Goal: Task Accomplishment & Management: Use online tool/utility

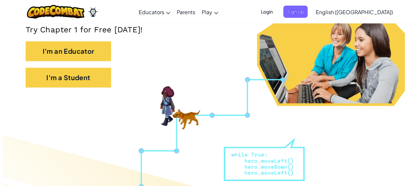
scroll to position [143, 0]
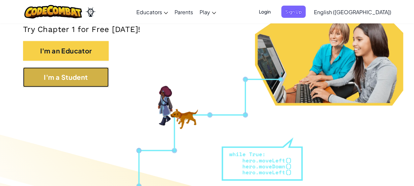
click at [55, 77] on button "I'm a Student" at bounding box center [66, 77] width 86 height 20
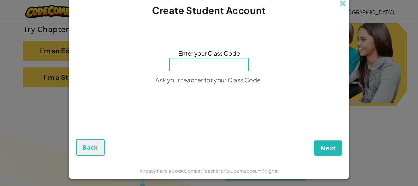
click at [229, 64] on input at bounding box center [209, 64] width 80 height 13
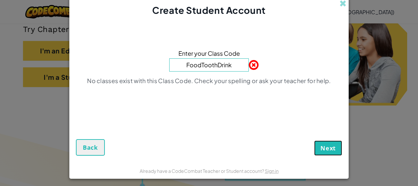
click at [321, 151] on span "Next" at bounding box center [328, 148] width 15 height 8
click at [228, 68] on input "FoodToothDrink" at bounding box center [209, 64] width 80 height 13
click at [315, 140] on button "Next" at bounding box center [329, 147] width 28 height 15
click at [232, 66] on input "FoodToothDrink" at bounding box center [209, 64] width 80 height 13
type input "F"
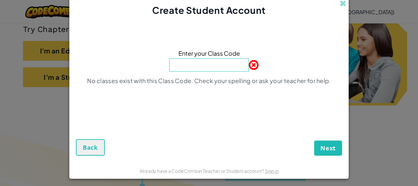
type input "P"
type input "SpoonRightDrop"
click at [315, 140] on button "Next" at bounding box center [329, 147] width 28 height 15
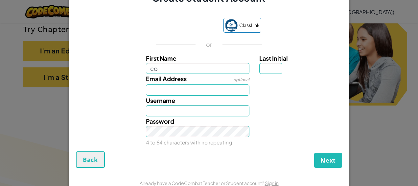
type input "[PERSON_NAME]"
type input "j"
click at [270, 68] on input "j" at bounding box center [271, 68] width 23 height 11
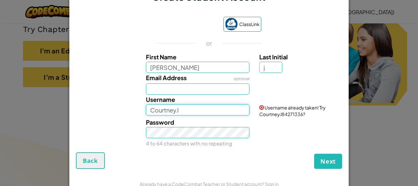
click at [185, 111] on input "CourtneyJ" at bounding box center [198, 109] width 104 height 11
click at [320, 155] on button "Next" at bounding box center [329, 160] width 28 height 15
click at [217, 111] on input "CourtneyJ" at bounding box center [198, 109] width 104 height 11
click at [148, 107] on input "1CourtneyJ" at bounding box center [198, 109] width 104 height 11
type input "1CourtneyJ"
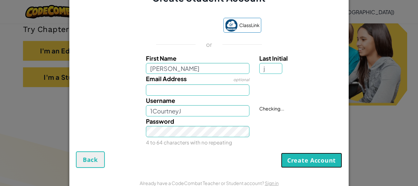
click at [308, 166] on button "Create Account" at bounding box center [311, 159] width 61 height 15
click at [288, 158] on button "Create Account" at bounding box center [311, 159] width 61 height 15
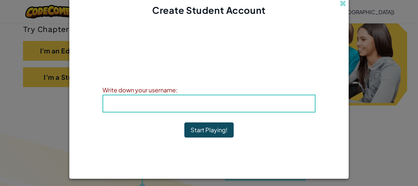
click at [183, 109] on div "Username : 1CourtneyJ" at bounding box center [209, 103] width 213 height 18
click at [177, 102] on span "Username" at bounding box center [188, 103] width 34 height 8
click at [180, 111] on div "Username : 1CourtneyJ" at bounding box center [209, 103] width 213 height 18
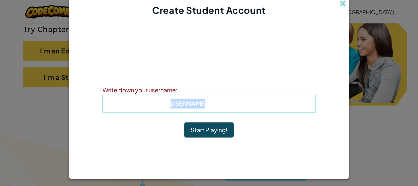
drag, startPoint x: 180, startPoint y: 111, endPoint x: 180, endPoint y: 107, distance: 3.9
click at [180, 107] on h4 "Username : 1CourtneyJ" at bounding box center [209, 103] width 199 height 10
drag, startPoint x: 180, startPoint y: 107, endPoint x: 218, endPoint y: 98, distance: 39.3
click at [218, 98] on h4 "Username : 1CourtneyJ" at bounding box center [209, 103] width 199 height 10
click at [218, 98] on div "Username : 1CourtneyJ" at bounding box center [209, 103] width 213 height 18
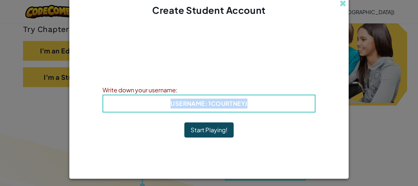
click at [256, 106] on h4 "Username : 1CourtneyJ" at bounding box center [209, 103] width 199 height 10
drag, startPoint x: 256, startPoint y: 106, endPoint x: 193, endPoint y: 107, distance: 62.8
click at [193, 107] on h4 "Username : 1CourtneyJ" at bounding box center [209, 103] width 199 height 10
click at [199, 127] on button "Start Playing!" at bounding box center [209, 129] width 49 height 15
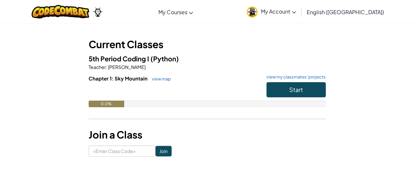
scroll to position [27, 0]
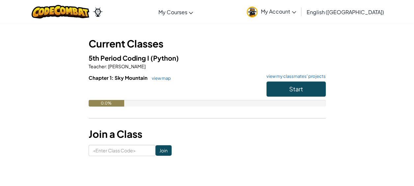
click at [299, 8] on link "My Account" at bounding box center [271, 11] width 56 height 21
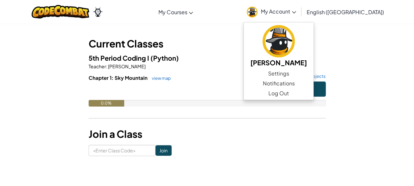
click at [299, 8] on link "My Account" at bounding box center [271, 11] width 56 height 21
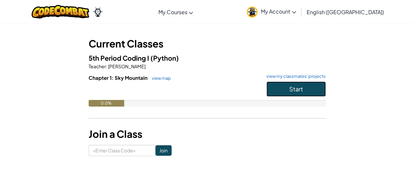
click at [315, 85] on button "Start" at bounding box center [295, 88] width 59 height 15
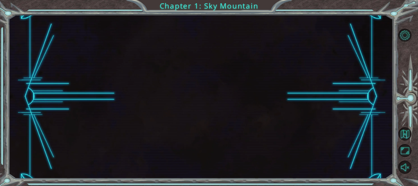
drag, startPoint x: 315, startPoint y: 85, endPoint x: 249, endPoint y: 132, distance: 80.5
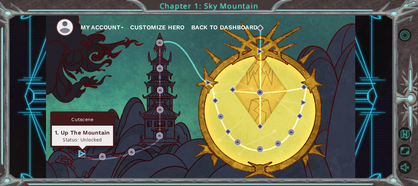
click at [80, 152] on img at bounding box center [82, 153] width 7 height 7
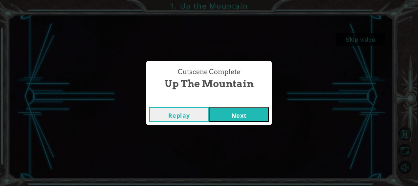
click at [239, 113] on button "Next" at bounding box center [239, 114] width 60 height 15
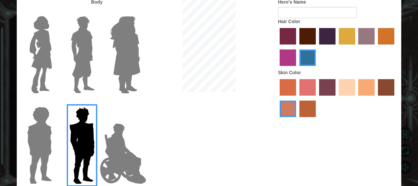
click at [74, 41] on img at bounding box center [82, 54] width 29 height 82
click at [97, 12] on input "Hero Lars" at bounding box center [97, 12] width 0 height 0
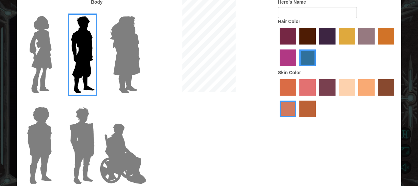
click at [328, 36] on label "hot purple hair color" at bounding box center [327, 36] width 16 height 16
click at [317, 47] on input "hot purple hair color" at bounding box center [317, 47] width 0 height 0
click at [314, 102] on label "smoke tree skin color" at bounding box center [308, 108] width 16 height 16
click at [297, 119] on input "smoke tree skin color" at bounding box center [297, 119] width 0 height 0
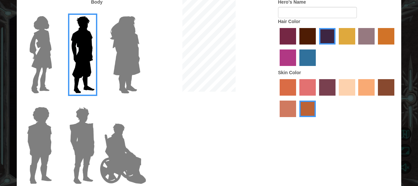
click at [359, 93] on label "tacao skin color" at bounding box center [367, 87] width 16 height 16
click at [357, 98] on input "tacao skin color" at bounding box center [357, 98] width 0 height 0
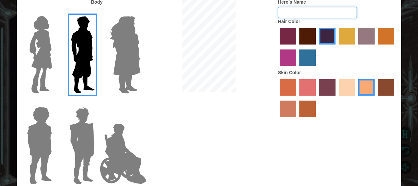
click at [333, 14] on input "Hero's Name" at bounding box center [317, 12] width 79 height 11
type input "[PERSON_NAME]"
click at [393, 21] on div "Hair Color" at bounding box center [337, 43] width 118 height 51
drag, startPoint x: 388, startPoint y: 13, endPoint x: 389, endPoint y: 17, distance: 4.0
click at [389, 17] on form "Hero's Name [PERSON_NAME]" at bounding box center [337, 8] width 118 height 19
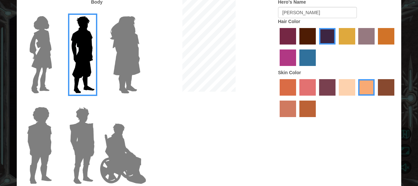
click at [76, 36] on img at bounding box center [82, 54] width 29 height 82
click at [97, 12] on input "Hero Lars" at bounding box center [97, 12] width 0 height 0
click at [76, 36] on img at bounding box center [82, 54] width 29 height 82
click at [97, 12] on input "Hero Lars" at bounding box center [97, 12] width 0 height 0
click at [413, 152] on div "Customize Your Hero Body Hero's Name [PERSON_NAME] Hair Color Skin Color Done" at bounding box center [209, 93] width 418 height 186
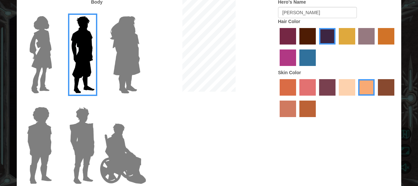
click at [413, 152] on div "Customize Your Hero Body Hero's Name [PERSON_NAME] Hair Color Skin Color Done" at bounding box center [209, 93] width 418 height 186
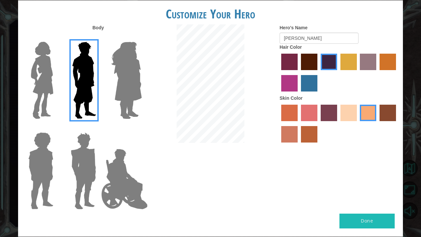
click at [372, 185] on button "Done" at bounding box center [367, 221] width 55 height 15
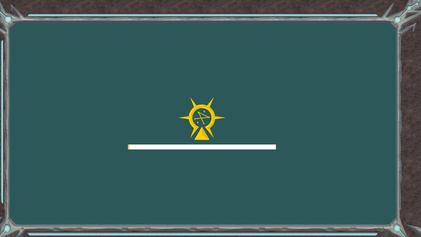
click at [372, 185] on div "Goals Error loading from server. Try refreshing the page. You'll need to join a…" at bounding box center [210, 118] width 421 height 237
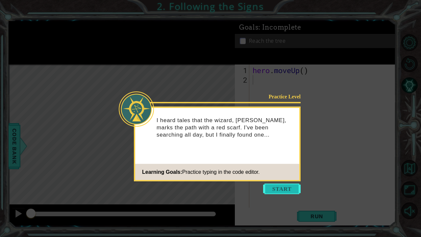
click at [278, 185] on button "Start" at bounding box center [282, 189] width 38 height 11
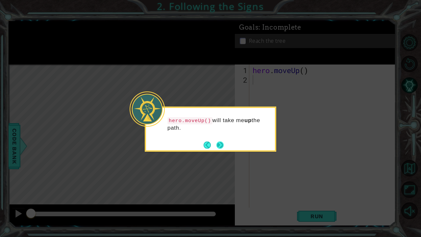
click at [221, 148] on button "Next" at bounding box center [219, 144] width 7 height 7
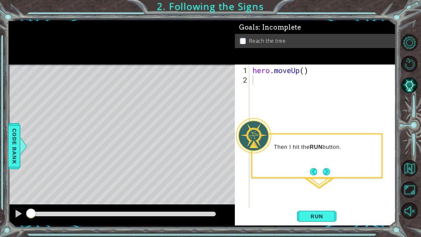
click at [326, 176] on footer at bounding box center [320, 171] width 20 height 10
click at [326, 172] on button "Next" at bounding box center [326, 171] width 7 height 7
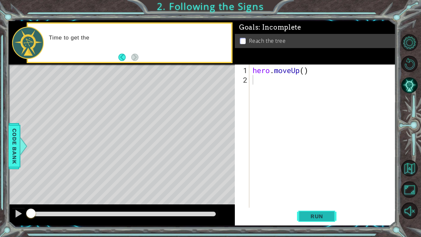
click at [316, 185] on span "Run" at bounding box center [317, 216] width 26 height 7
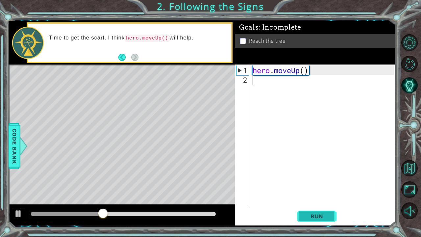
click at [309, 185] on span "Run" at bounding box center [317, 216] width 26 height 7
click at [303, 74] on div "hero . moveUp ( )" at bounding box center [324, 146] width 146 height 162
type textarea "hero.moveUp(2)"
click at [314, 185] on span "Run" at bounding box center [317, 216] width 26 height 7
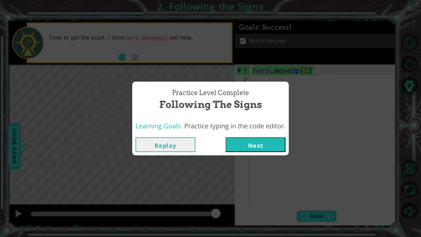
click at [245, 150] on button "Next" at bounding box center [256, 144] width 60 height 15
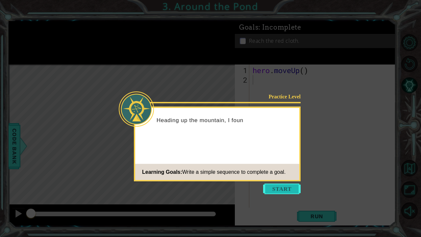
click at [293, 185] on button "Start" at bounding box center [282, 189] width 38 height 11
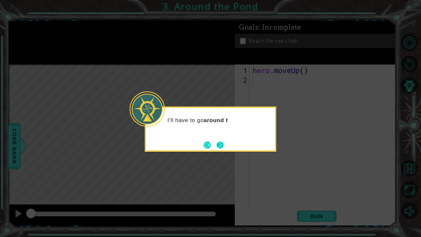
click at [220, 145] on button "Next" at bounding box center [219, 144] width 7 height 7
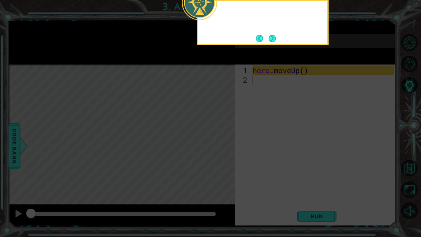
click at [220, 145] on icon at bounding box center [210, 38] width 421 height 397
click at [273, 35] on button "Next" at bounding box center [272, 38] width 7 height 7
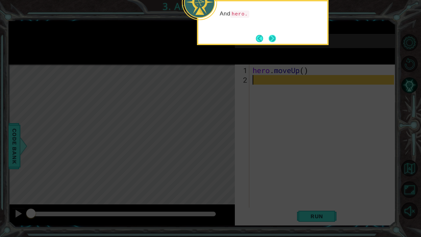
click at [274, 36] on button "Next" at bounding box center [272, 38] width 7 height 7
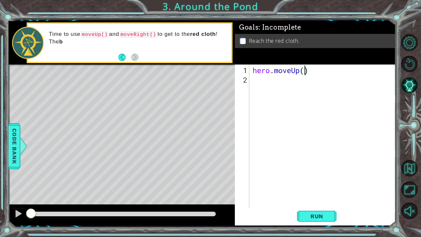
click at [305, 70] on div "hero . moveUp ( )" at bounding box center [324, 146] width 146 height 162
type textarea "hero.moveUp(3)"
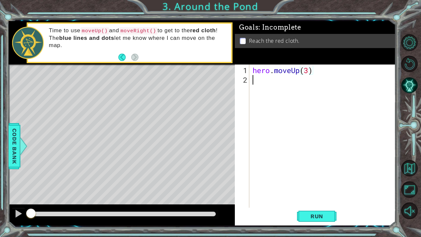
click at [270, 82] on div "hero . moveUp ( 3 )" at bounding box center [324, 146] width 146 height 162
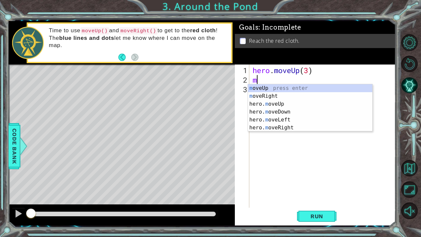
type textarea "mo"
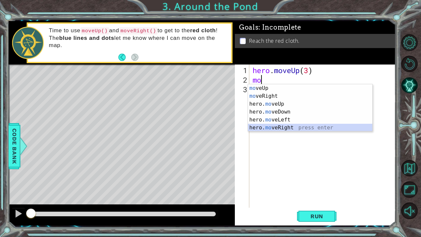
click at [290, 129] on div "mo veUp press enter mo veRight press enter hero. mo veUp press enter hero. mo v…" at bounding box center [310, 115] width 125 height 63
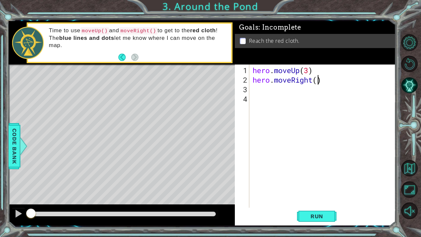
click at [318, 81] on div "hero . moveUp ( 3 ) hero . moveRight ( )" at bounding box center [324, 146] width 146 height 162
type textarea "hero.moveRight(1)"
click at [263, 93] on div "hero . moveUp ( 3 ) hero . moveRight ( 1 )" at bounding box center [324, 146] width 146 height 162
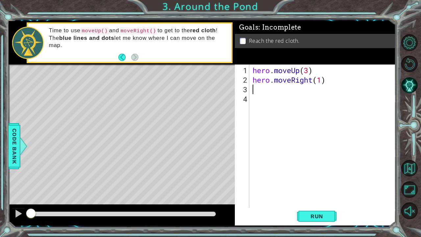
click at [259, 89] on div "hero . moveUp ( 3 ) hero . moveRight ( 1 )" at bounding box center [324, 146] width 146 height 162
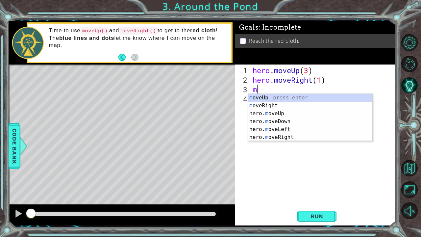
type textarea "mo"
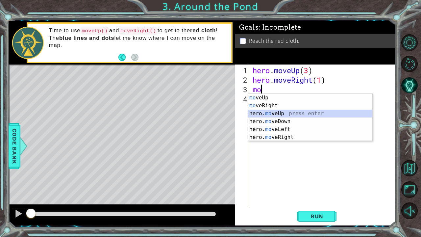
click at [286, 110] on div "mo veUp press enter mo veRight press enter hero. mo veUp press enter hero. mo v…" at bounding box center [310, 125] width 125 height 63
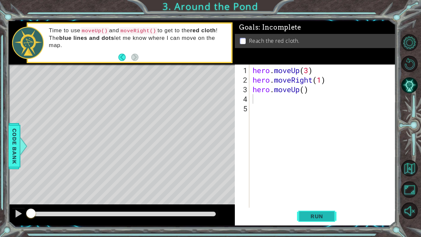
click at [313, 185] on span "Run" at bounding box center [317, 216] width 26 height 7
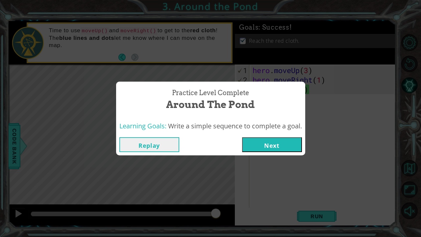
click at [266, 144] on button "Next" at bounding box center [272, 144] width 60 height 15
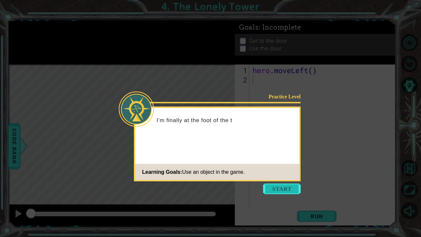
click at [284, 185] on button "Start" at bounding box center [282, 189] width 38 height 11
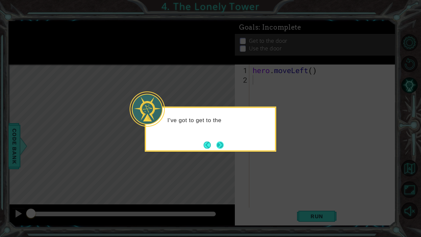
click at [217, 143] on button "Next" at bounding box center [219, 144] width 7 height 7
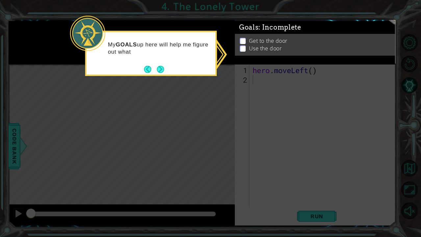
click at [279, 82] on icon at bounding box center [210, 118] width 421 height 237
click at [163, 66] on button "Next" at bounding box center [160, 68] width 7 height 7
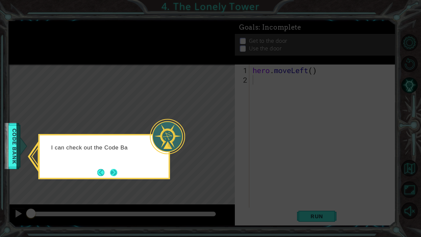
click at [113, 169] on button "Next" at bounding box center [113, 172] width 7 height 7
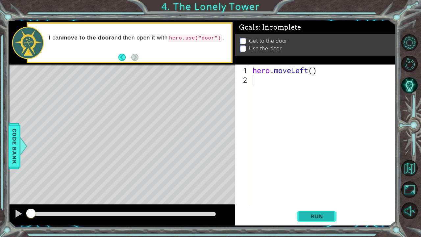
click at [303, 185] on button "Run" at bounding box center [316, 216] width 39 height 16
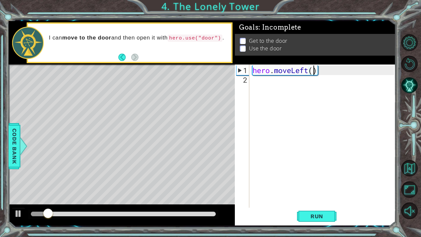
click at [313, 69] on div "hero . moveLeft ( )" at bounding box center [324, 146] width 146 height 162
type textarea "hero.moveLeft(2)"
click at [286, 83] on div "hero . moveLeft ( 2 )" at bounding box center [324, 146] width 146 height 162
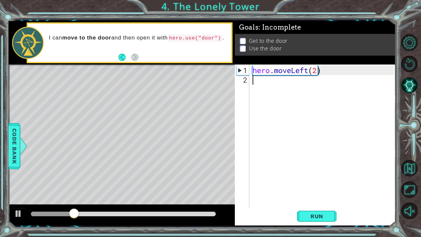
click at [286, 83] on div "hero . moveLeft ( 2 )" at bounding box center [324, 146] width 146 height 162
type textarea "h"
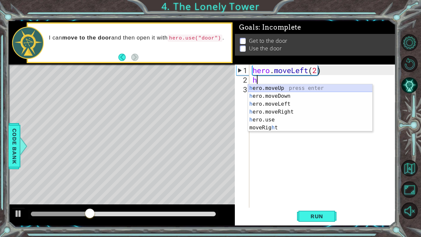
click at [284, 89] on div "h ero.moveUp press enter h ero.moveDown press enter h ero.moveLeft press enter …" at bounding box center [310, 115] width 125 height 63
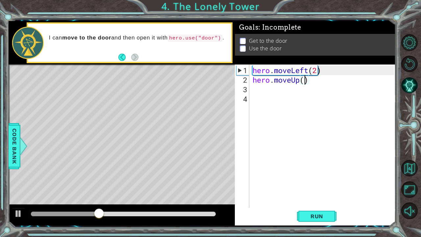
click at [303, 82] on div "hero . moveLeft ( 2 ) hero . moveUp ( )" at bounding box center [324, 146] width 146 height 162
type textarea "hero.moveUp(3)"
click at [282, 94] on div "hero . moveLeft ( 2 ) hero . moveUp ( 3 )" at bounding box center [324, 146] width 146 height 162
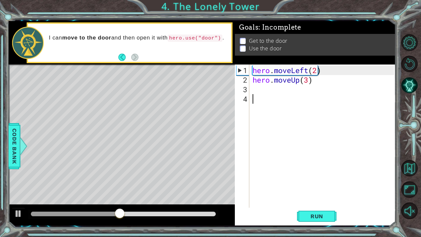
type textarea "h"
click at [270, 88] on div "hero . moveLeft ( 2 ) hero . moveUp ( 3 ) h" at bounding box center [324, 146] width 146 height 162
type textarea "h"
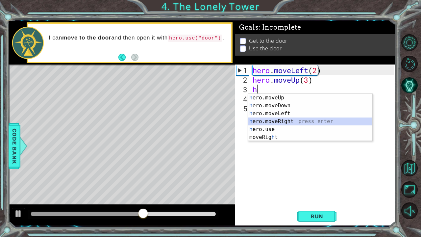
click at [283, 120] on div "h ero.moveUp press enter h ero.moveDown press enter h ero.moveLeft press enter …" at bounding box center [310, 125] width 125 height 63
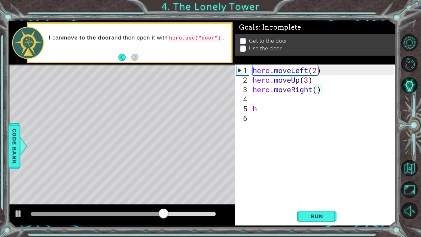
click at [318, 92] on div "hero . moveLeft ( 2 ) hero . moveUp ( 3 ) hero . moveRight ( ) h" at bounding box center [324, 146] width 146 height 162
click at [289, 110] on div "hero . moveLeft ( 2 ) hero . moveUp ( 3 ) hero . moveRight ( 3 ) h" at bounding box center [324, 146] width 146 height 162
type textarea "h"
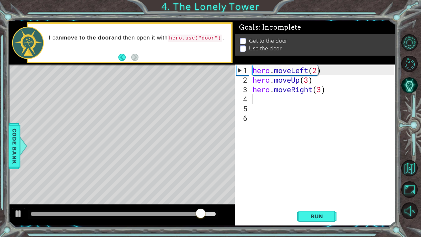
click at [283, 100] on div "hero . moveLeft ( 2 ) hero . moveUp ( 3 ) hero . moveRight ( 3 )" at bounding box center [324, 146] width 146 height 162
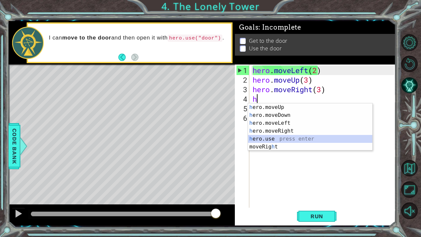
click at [276, 138] on div "h ero.moveUp press enter h ero.moveDown press enter h ero.moveLeft press enter …" at bounding box center [310, 134] width 125 height 63
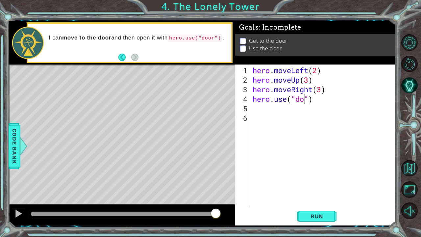
scroll to position [0, 3]
click at [318, 185] on button "Run" at bounding box center [316, 216] width 39 height 16
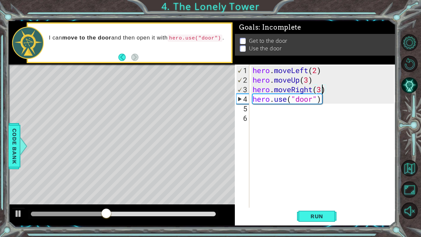
click at [321, 88] on div "hero . moveLeft ( 2 ) hero . moveUp ( 3 ) hero . moveRight ( 3 ) hero . use ( "…" at bounding box center [324, 146] width 146 height 162
type textarea "hero.moveRight(4)"
click at [317, 185] on span "Run" at bounding box center [317, 216] width 26 height 7
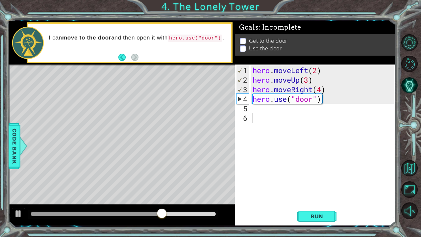
drag, startPoint x: 356, startPoint y: 217, endPoint x: 268, endPoint y: 125, distance: 127.5
click at [268, 125] on div "hero . moveLeft ( 2 ) hero . moveUp ( 3 ) hero . moveRight ( 4 ) hero . use ( "…" at bounding box center [324, 146] width 146 height 162
click at [322, 90] on div "hero . moveLeft ( 2 ) hero . moveUp ( 3 ) hero . moveRight ( 4 ) hero . use ( "…" at bounding box center [324, 146] width 146 height 162
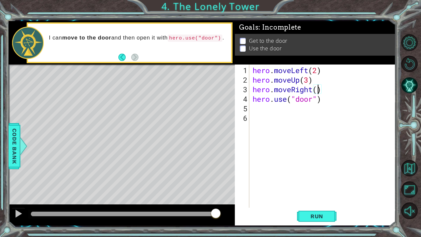
type textarea "hero.moveRight(3)"
click at [330, 90] on div "hero . moveLeft ( 2 ) hero . moveUp ( 3 ) hero . moveRight ( 3 ) hero . use ( "…" at bounding box center [324, 146] width 146 height 162
type textarea "h"
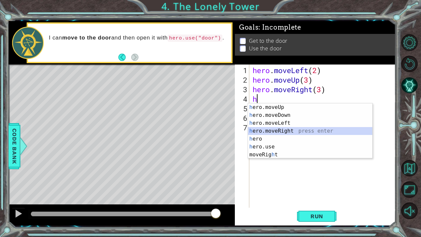
click at [291, 130] on div "h ero.moveUp press enter h ero.moveDown press enter h ero.moveLeft press enter …" at bounding box center [310, 138] width 125 height 71
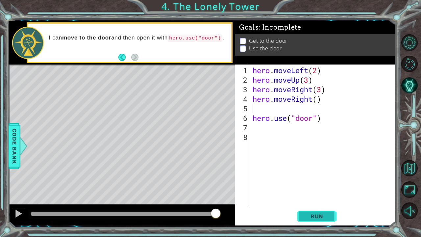
click at [319, 185] on span "Run" at bounding box center [317, 216] width 26 height 7
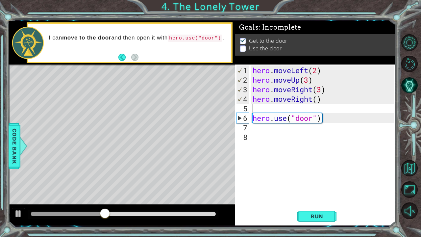
type textarea "m"
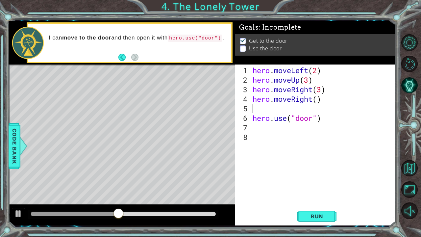
type textarea "h"
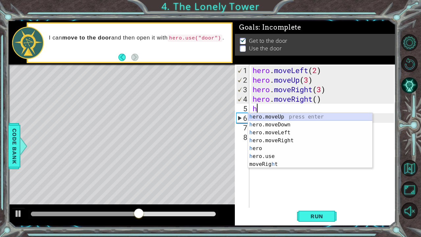
click at [288, 116] on div "h ero.moveUp press enter h ero.moveDown press enter h ero.moveLeft press enter …" at bounding box center [310, 148] width 125 height 71
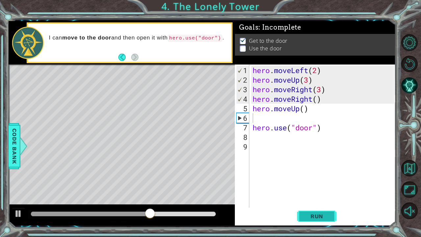
click at [323, 185] on span "Run" at bounding box center [317, 216] width 26 height 7
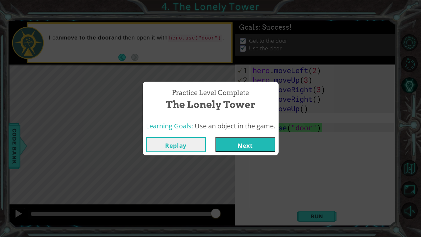
click at [249, 143] on button "Next" at bounding box center [245, 144] width 60 height 15
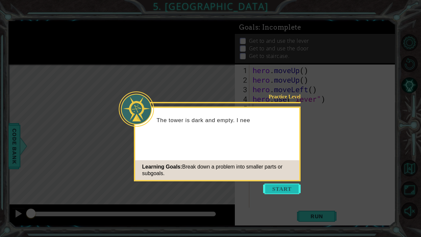
click at [284, 185] on button "Start" at bounding box center [282, 189] width 38 height 11
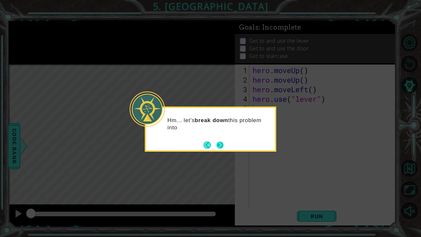
click at [217, 145] on button "Next" at bounding box center [219, 144] width 7 height 7
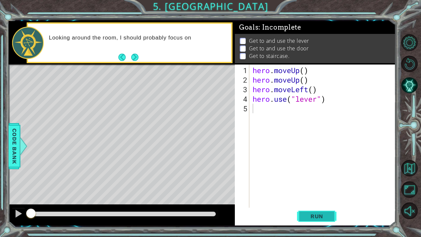
click at [298, 185] on button "Run" at bounding box center [316, 216] width 39 height 16
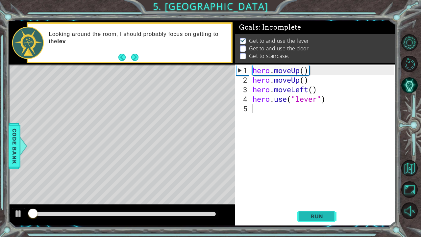
scroll to position [4, 0]
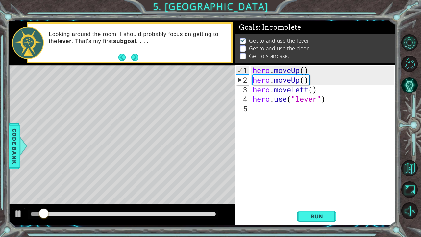
type textarea "h"
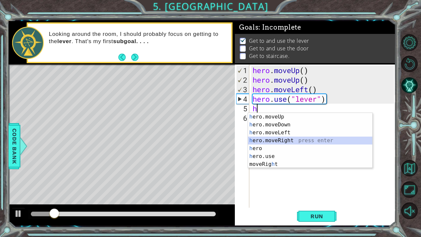
click at [278, 141] on div "h ero.moveUp press enter h ero.moveDown press enter h ero.moveLeft press enter …" at bounding box center [310, 148] width 125 height 71
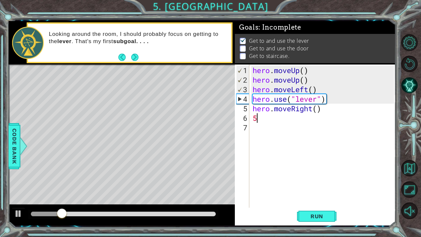
type textarea "5"
click at [317, 108] on div "hero . moveUp ( ) hero . moveUp ( ) hero . moveLeft ( ) hero . use ( "lever" ) …" at bounding box center [324, 146] width 146 height 162
type textarea "hero.moveRight(3)"
click at [289, 116] on div "hero . moveUp ( ) hero . moveUp ( ) hero . moveLeft ( ) hero . use ( "lever" ) …" at bounding box center [324, 146] width 146 height 162
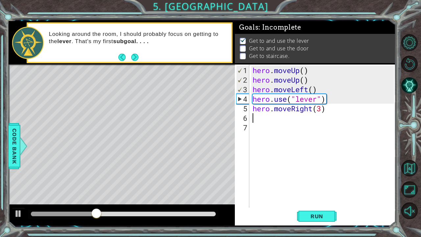
scroll to position [0, 0]
type textarea "h"
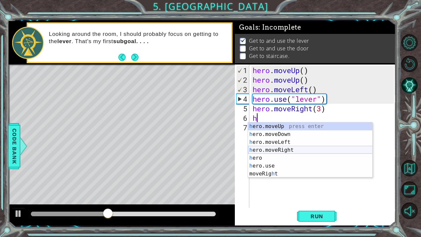
click at [287, 148] on div "h ero.moveUp press enter h ero.moveDown press enter h ero.moveLeft press enter …" at bounding box center [310, 157] width 125 height 71
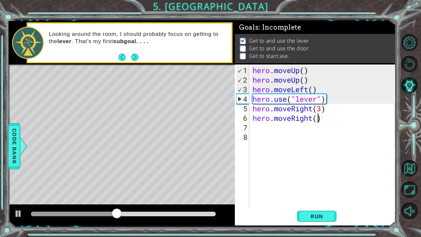
click at [319, 118] on div "hero . moveUp ( ) hero . moveUp ( ) hero . moveLeft ( ) hero . use ( "lever" ) …" at bounding box center [324, 146] width 146 height 162
type textarea "hero.moveRight(2)"
click at [302, 130] on div "hero . moveUp ( ) hero . moveUp ( ) hero . moveLeft ( ) hero . use ( "lever" ) …" at bounding box center [324, 146] width 146 height 162
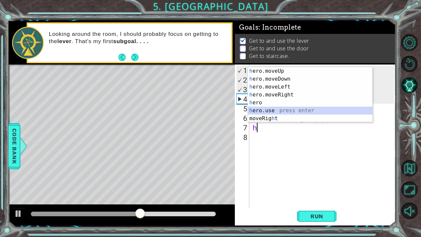
click at [283, 110] on div "h ero.moveUp press enter h ero.moveDown press enter h ero.moveLeft press enter …" at bounding box center [310, 102] width 125 height 71
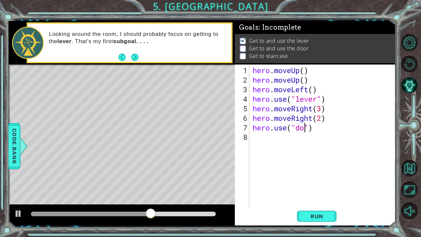
type textarea "hero.use("door")"
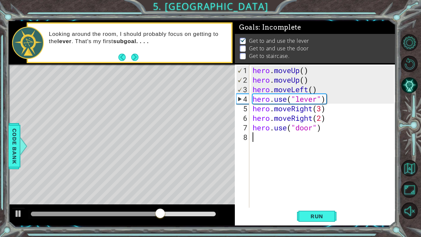
click at [259, 145] on div "hero . moveUp ( ) hero . moveUp ( ) hero . moveLeft ( ) hero . use ( "lever" ) …" at bounding box center [324, 146] width 146 height 162
type textarea "h"
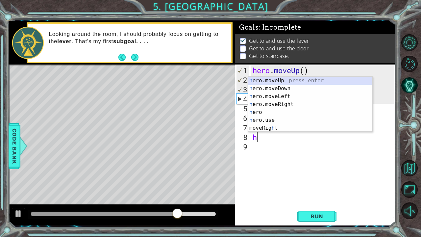
click at [292, 78] on div "h ero.moveUp press enter h ero.moveDown press enter h ero.moveLeft press enter …" at bounding box center [310, 112] width 125 height 71
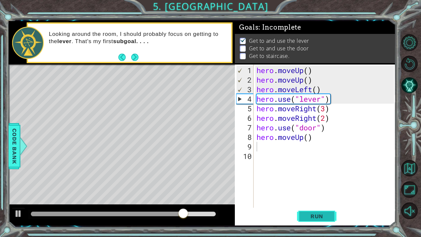
click at [324, 185] on span "Run" at bounding box center [317, 216] width 26 height 7
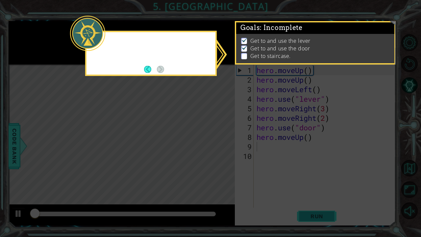
scroll to position [4, 0]
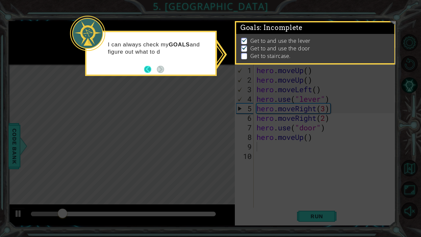
click at [149, 69] on button "Back" at bounding box center [150, 68] width 13 height 7
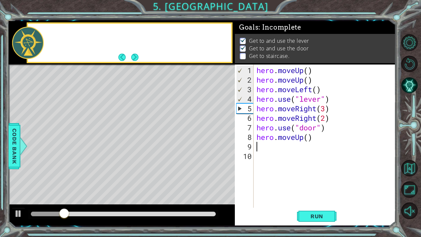
scroll to position [3, 0]
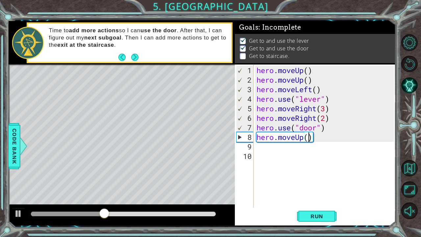
click at [308, 139] on div "hero . moveUp ( ) hero . moveUp ( ) hero . moveLeft ( ) hero . use ( "lever" ) …" at bounding box center [326, 146] width 142 height 162
type textarea "hero.moveUp(2)"
click at [299, 150] on div "hero . moveUp ( ) hero . moveUp ( ) hero . moveLeft ( ) hero . use ( "lever" ) …" at bounding box center [326, 146] width 142 height 162
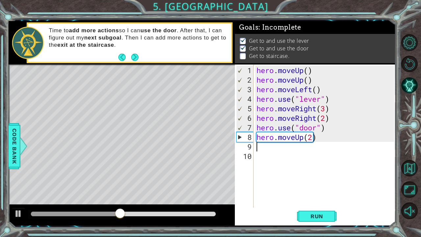
type textarea "h"
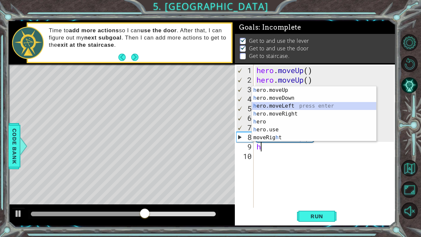
click at [288, 108] on div "h ero.moveUp press enter h ero.moveDown press enter h ero.moveLeft press enter …" at bounding box center [314, 121] width 125 height 71
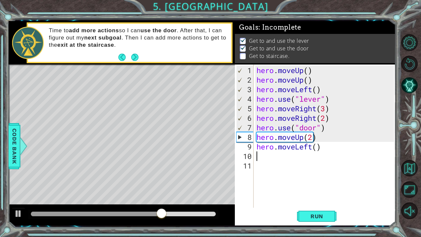
click at [316, 147] on div "hero . moveUp ( ) hero . moveUp ( ) hero . moveLeft ( ) hero . use ( "lever" ) …" at bounding box center [326, 146] width 142 height 162
type textarea "hero.moveLeft(3)"
click at [302, 159] on div "hero . moveUp ( ) hero . moveUp ( ) hero . moveLeft ( ) hero . use ( "lever" ) …" at bounding box center [326, 146] width 142 height 162
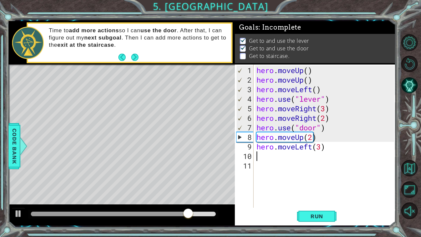
scroll to position [0, 0]
type textarea "h"
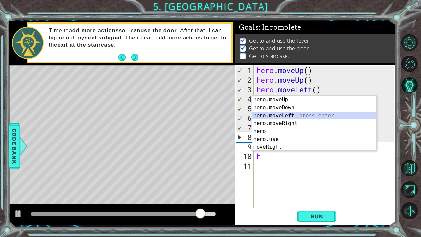
click at [290, 117] on div "h ero.moveUp press enter h ero.moveDown press enter h ero.moveLeft press enter …" at bounding box center [314, 131] width 125 height 71
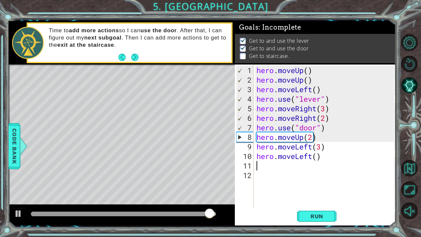
type textarea "h"
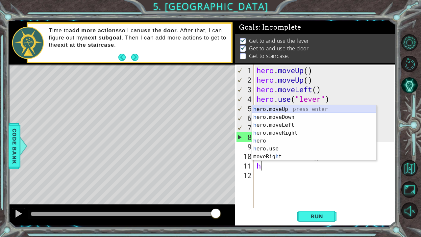
click at [292, 110] on div "h ero.moveUp press enter h ero.moveDown press enter h ero.moveLeft press enter …" at bounding box center [314, 140] width 125 height 71
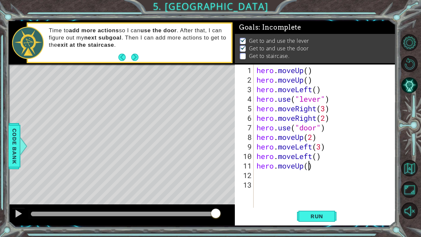
click at [309, 166] on div "hero . moveUp ( ) hero . moveUp ( ) hero . moveLeft ( ) hero . use ( "lever" ) …" at bounding box center [326, 146] width 142 height 162
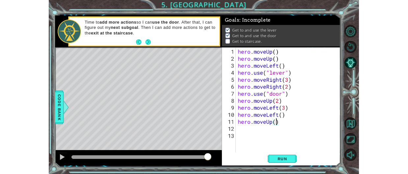
scroll to position [0, 2]
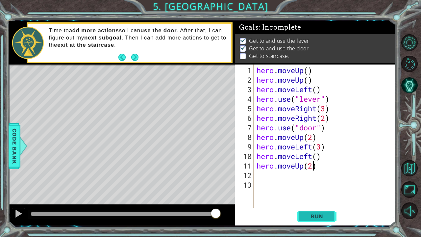
type textarea "hero.moveUp(2)"
click at [320, 185] on span "Run" at bounding box center [317, 216] width 26 height 7
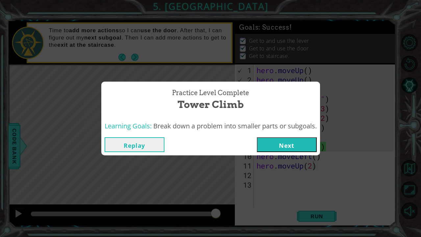
click at [277, 144] on button "Next" at bounding box center [287, 144] width 60 height 15
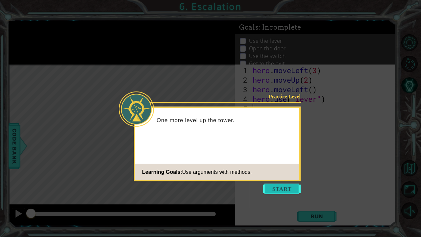
click at [281, 185] on button "Start" at bounding box center [282, 189] width 38 height 11
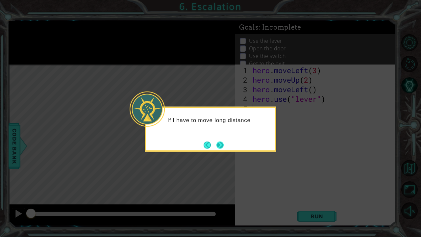
click at [221, 142] on button "Next" at bounding box center [219, 144] width 7 height 7
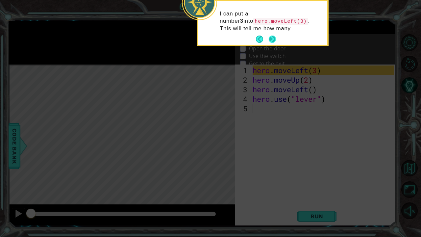
click at [271, 35] on footer at bounding box center [266, 39] width 20 height 10
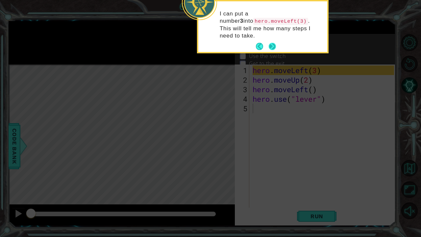
click at [272, 43] on button "Next" at bounding box center [272, 46] width 7 height 7
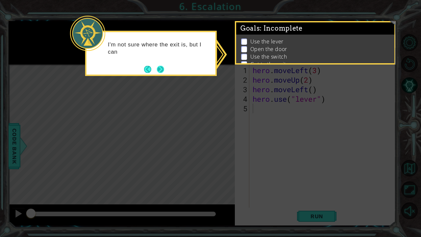
drag, startPoint x: 154, startPoint y: 70, endPoint x: 158, endPoint y: 70, distance: 3.9
click at [158, 70] on footer at bounding box center [154, 69] width 20 height 10
click at [158, 70] on button "Next" at bounding box center [160, 68] width 7 height 7
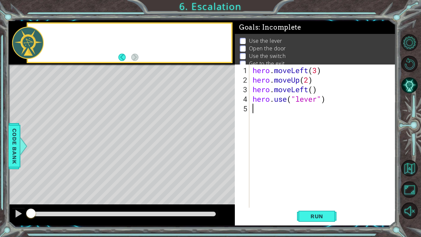
click at [158, 70] on div "Level Map" at bounding box center [161, 161] width 304 height 194
